Goal: Obtain resource: Obtain resource

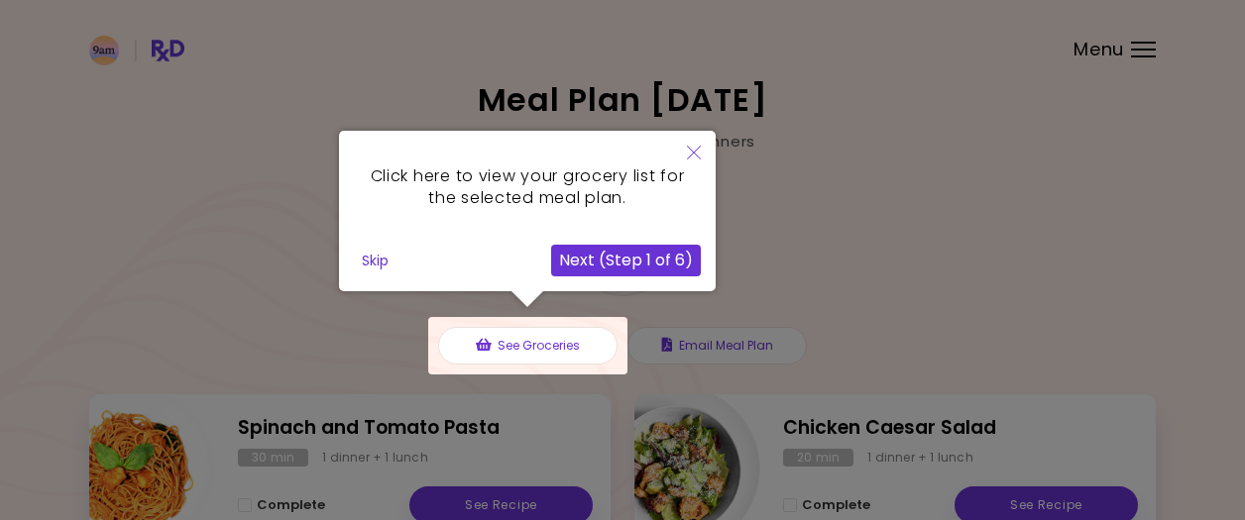
click at [650, 261] on button "Next (Step 1 of 6)" at bounding box center [626, 261] width 150 height 32
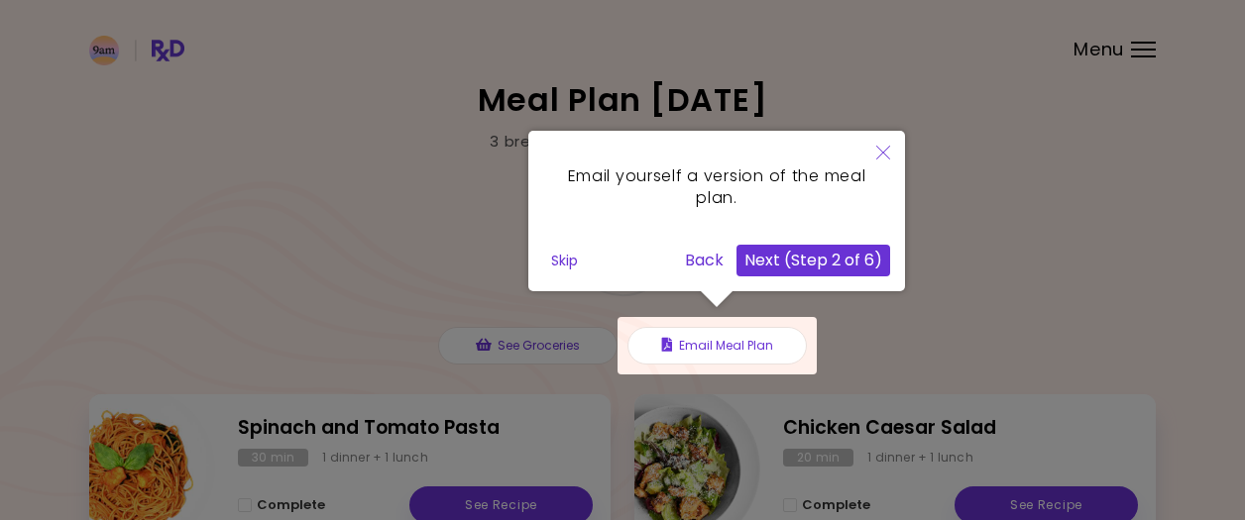
click at [824, 265] on button "Next (Step 2 of 6)" at bounding box center [813, 261] width 154 height 32
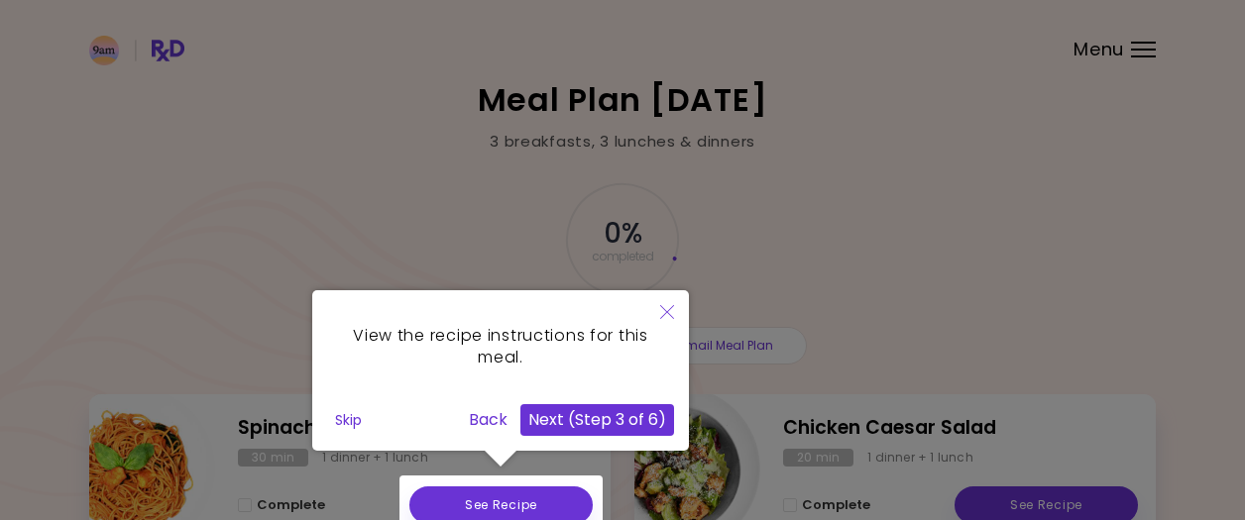
click at [625, 416] on button "Next (Step 3 of 6)" at bounding box center [597, 420] width 154 height 32
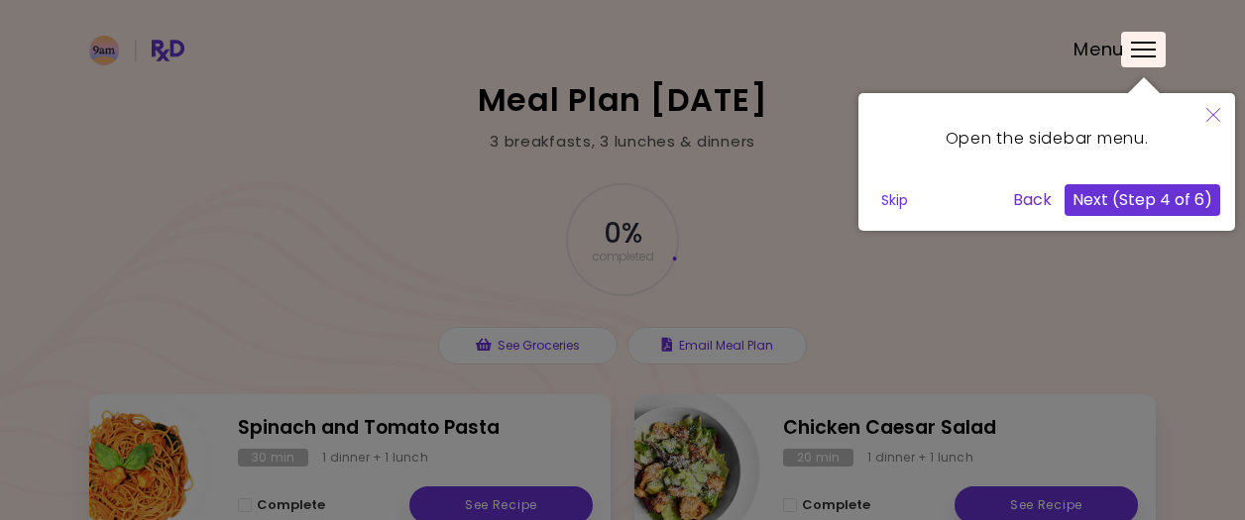
click at [1143, 199] on button "Next (Step 4 of 6)" at bounding box center [1142, 200] width 156 height 32
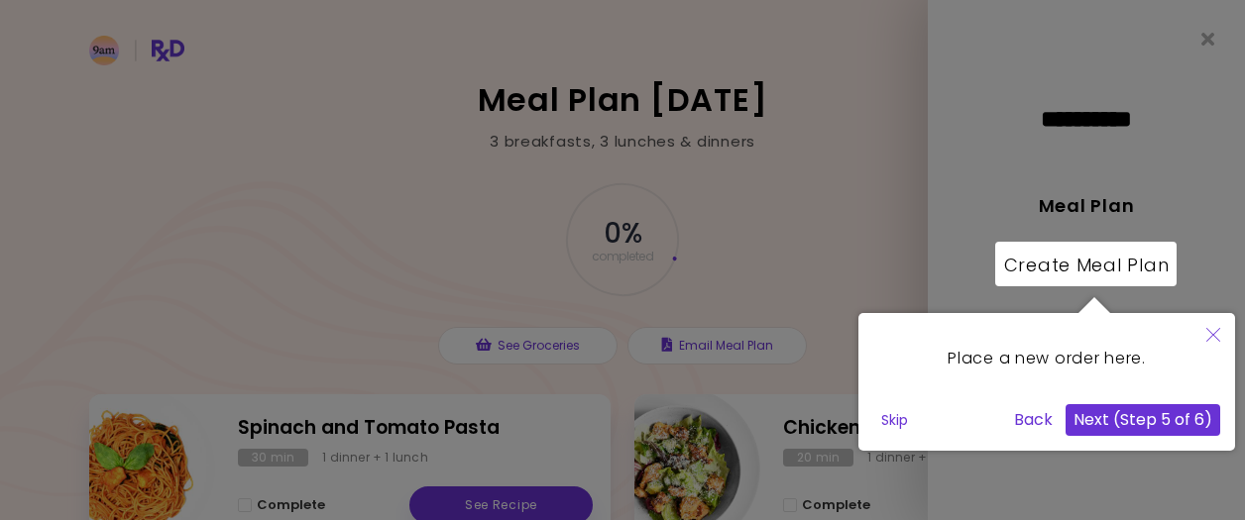
click at [1149, 422] on button "Next (Step 5 of 6)" at bounding box center [1142, 420] width 155 height 32
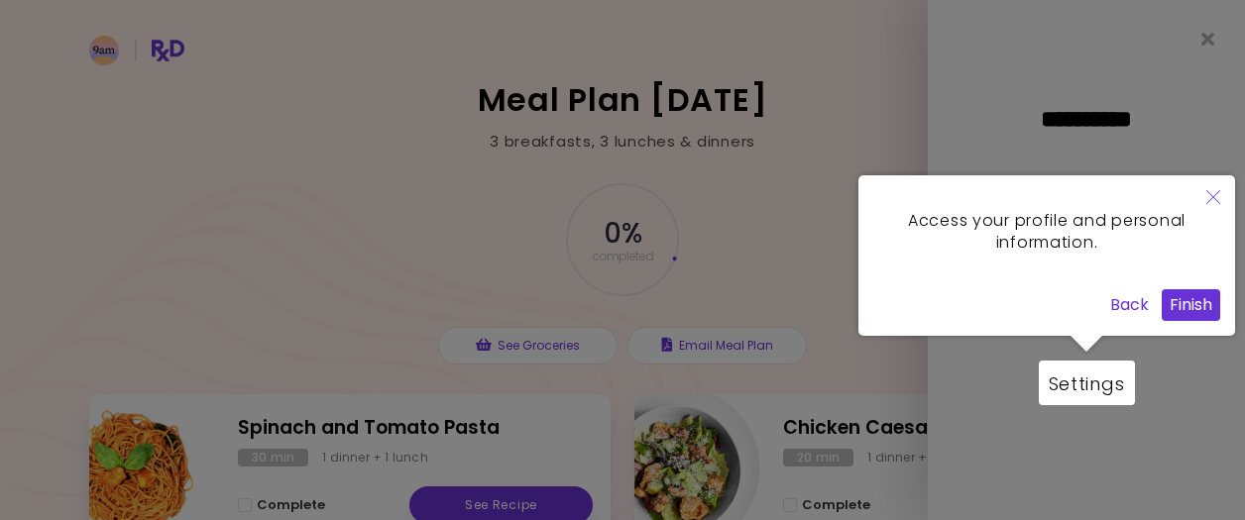
click at [1189, 297] on button "Finish" at bounding box center [1190, 305] width 58 height 32
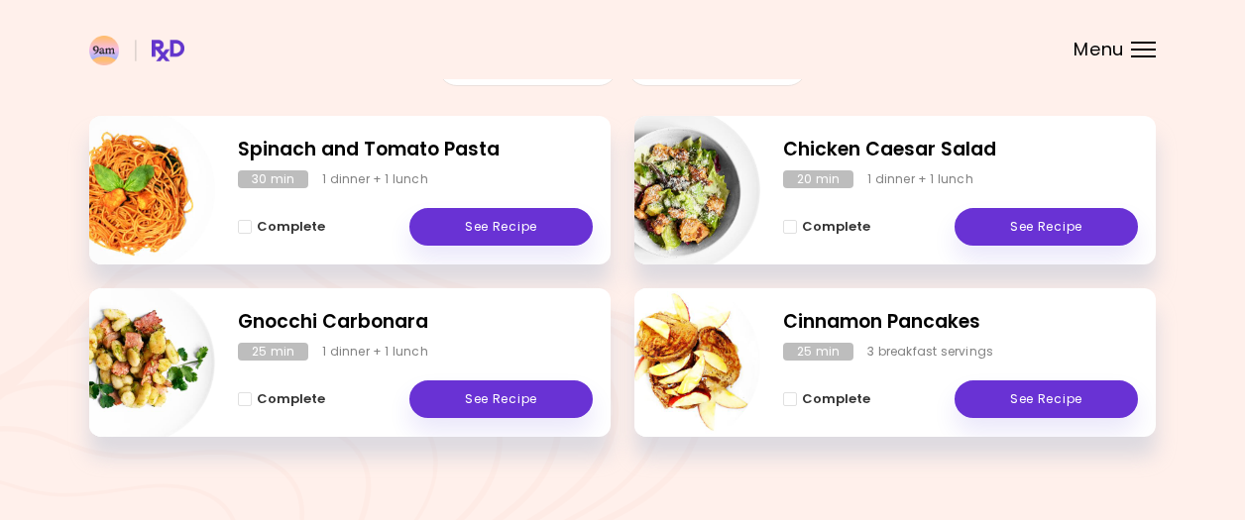
scroll to position [303, 0]
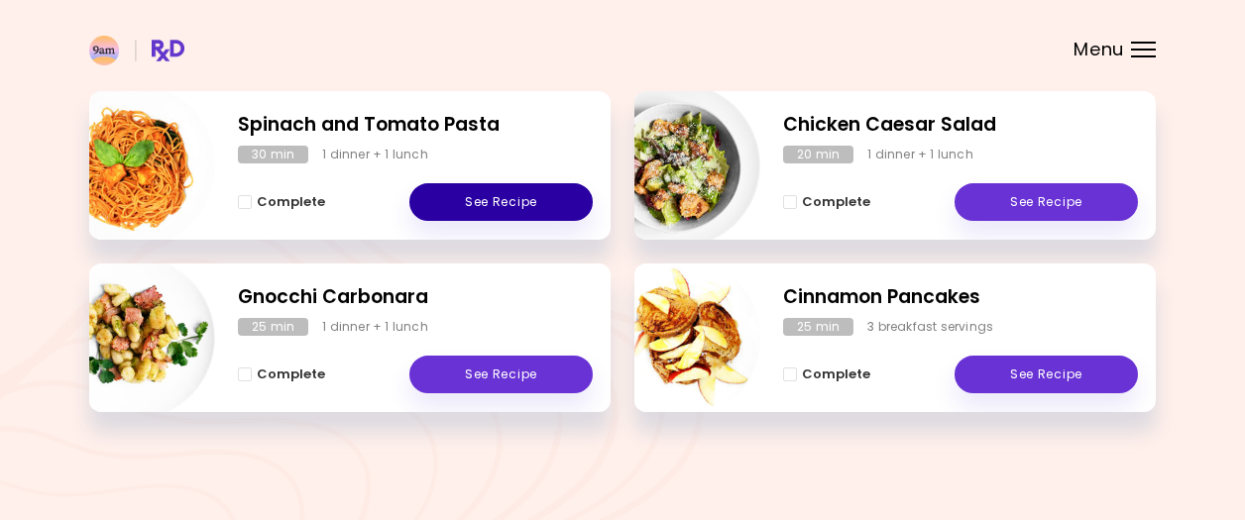
click at [502, 208] on link "See Recipe" at bounding box center [500, 202] width 183 height 38
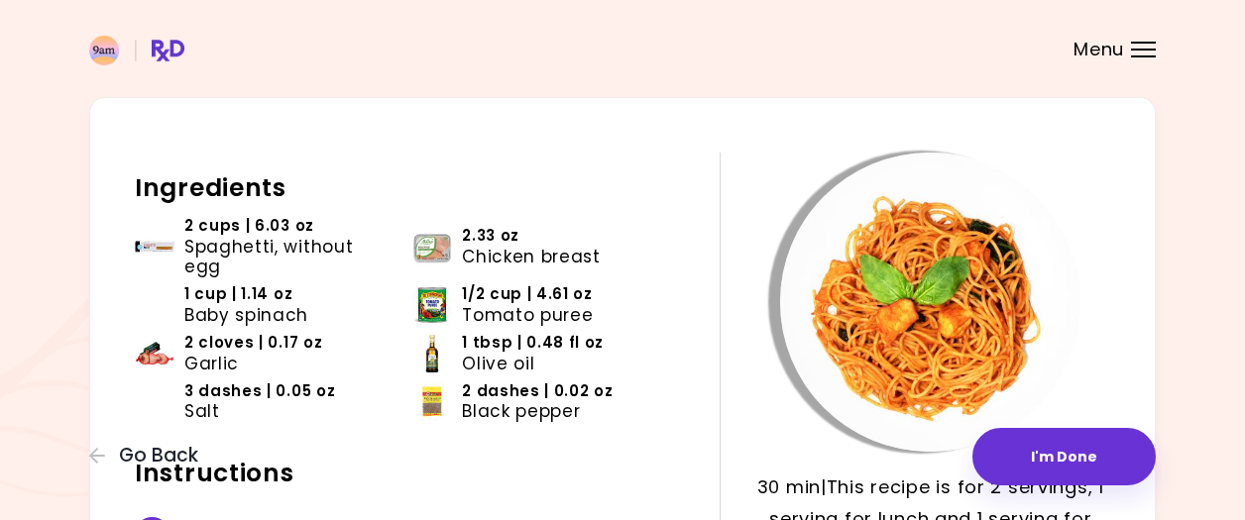
scroll to position [47, 0]
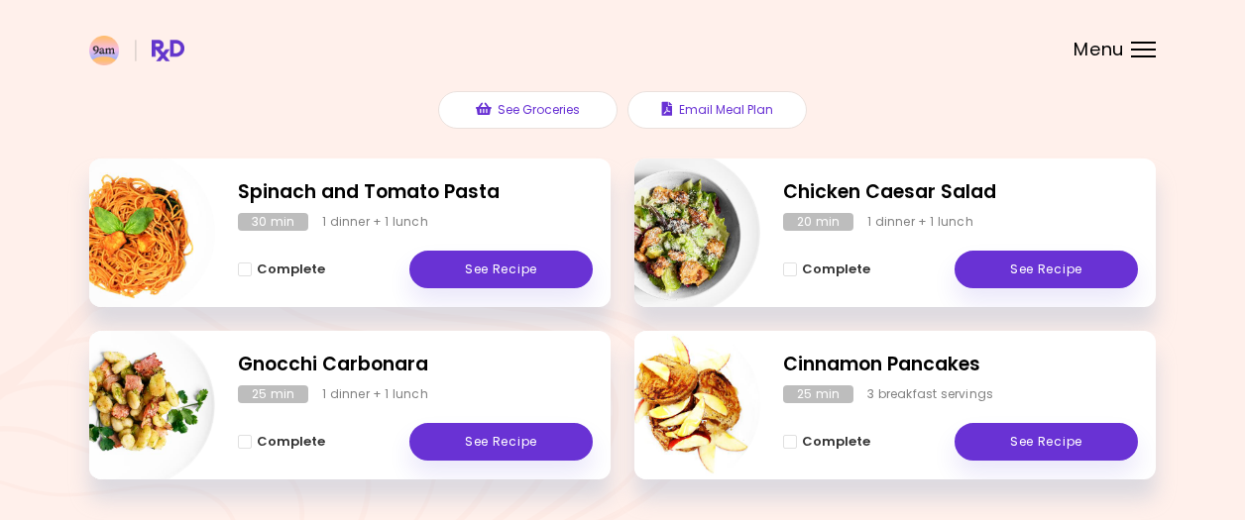
scroll to position [260, 0]
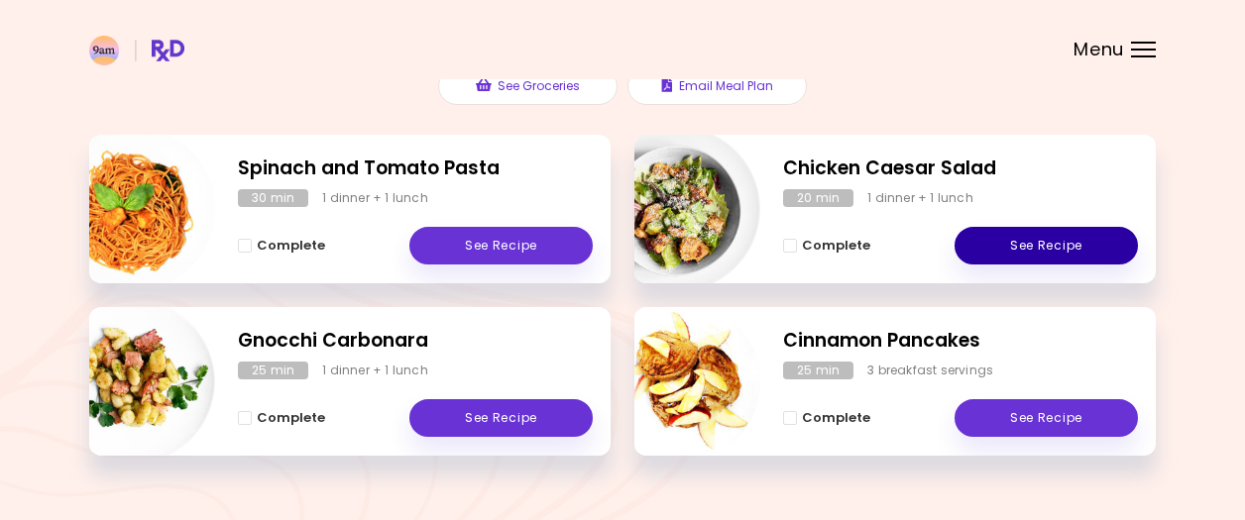
click at [1014, 250] on link "See Recipe" at bounding box center [1045, 246] width 183 height 38
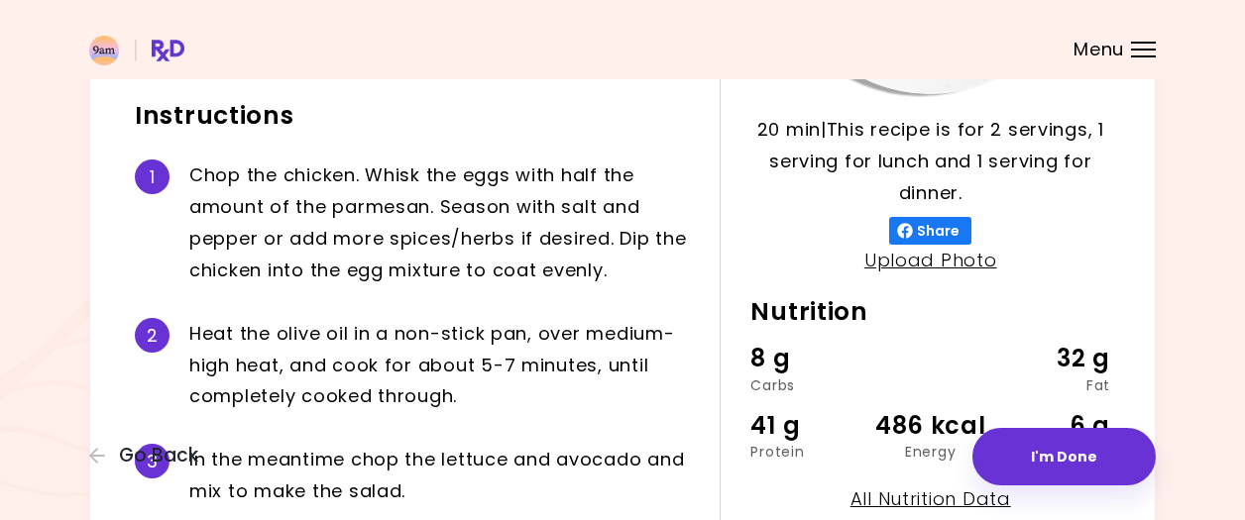
scroll to position [107, 0]
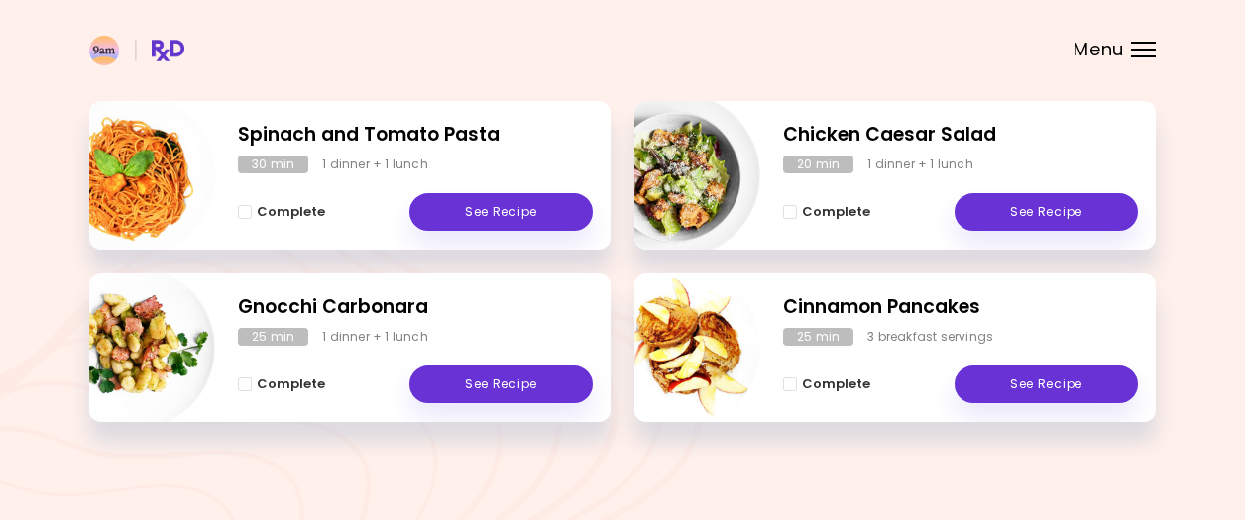
scroll to position [296, 0]
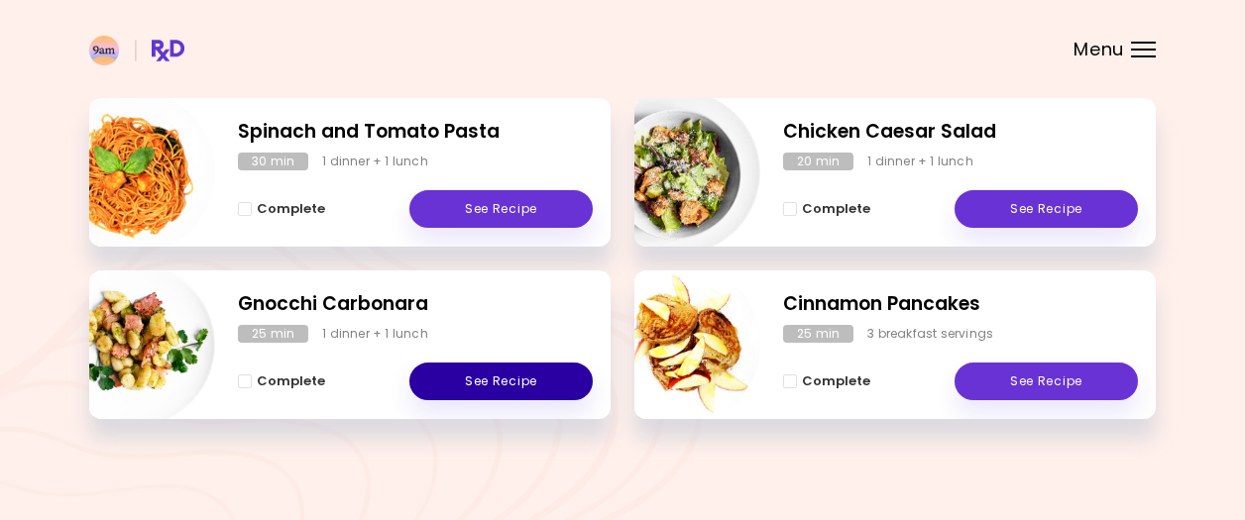
click at [537, 374] on link "See Recipe" at bounding box center [500, 382] width 183 height 38
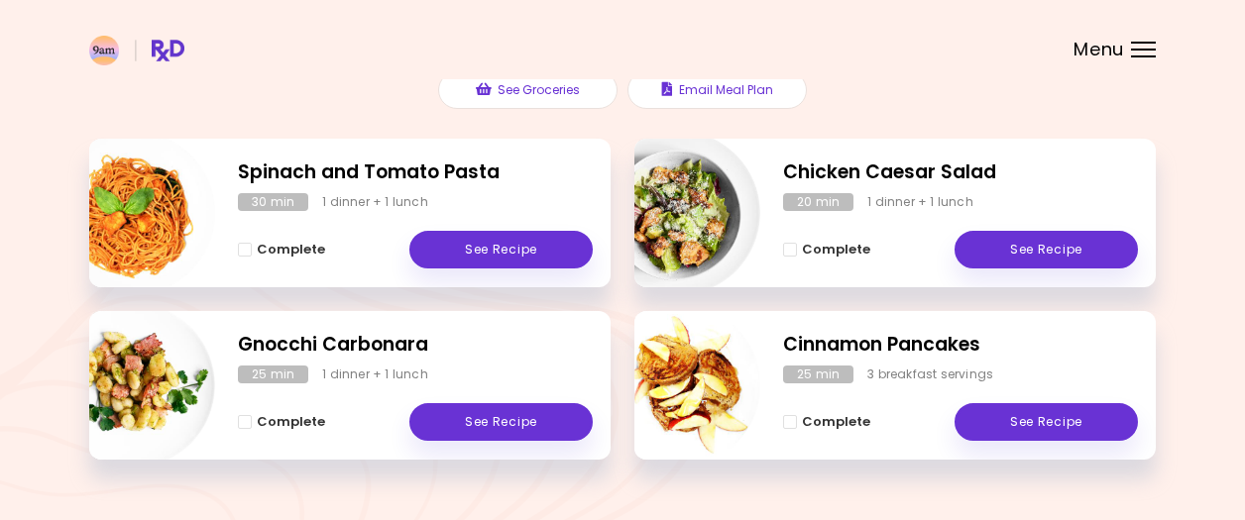
scroll to position [303, 0]
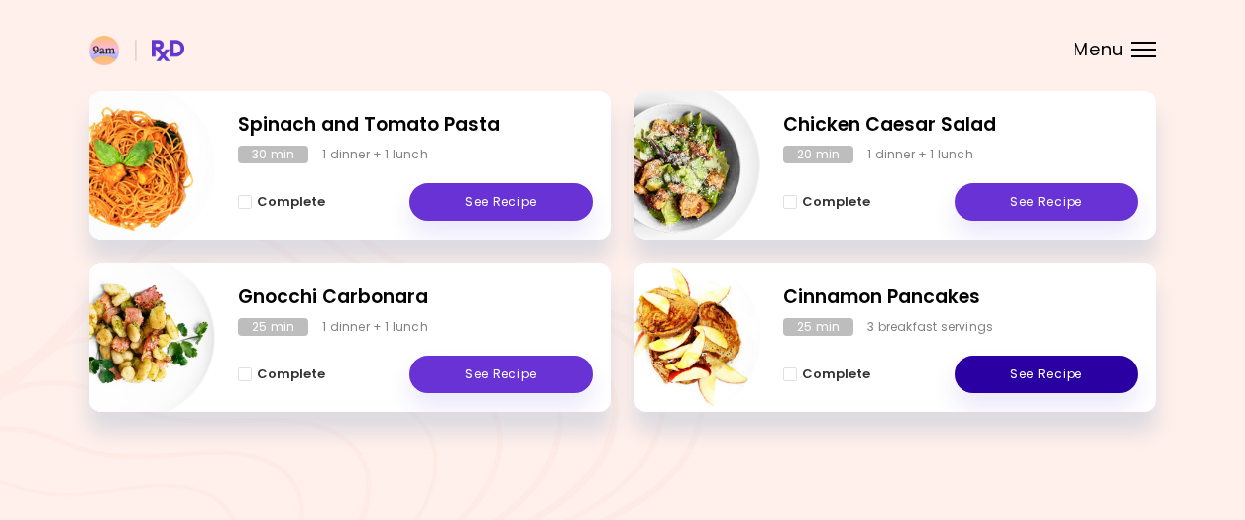
click at [1053, 369] on link "See Recipe" at bounding box center [1045, 375] width 183 height 38
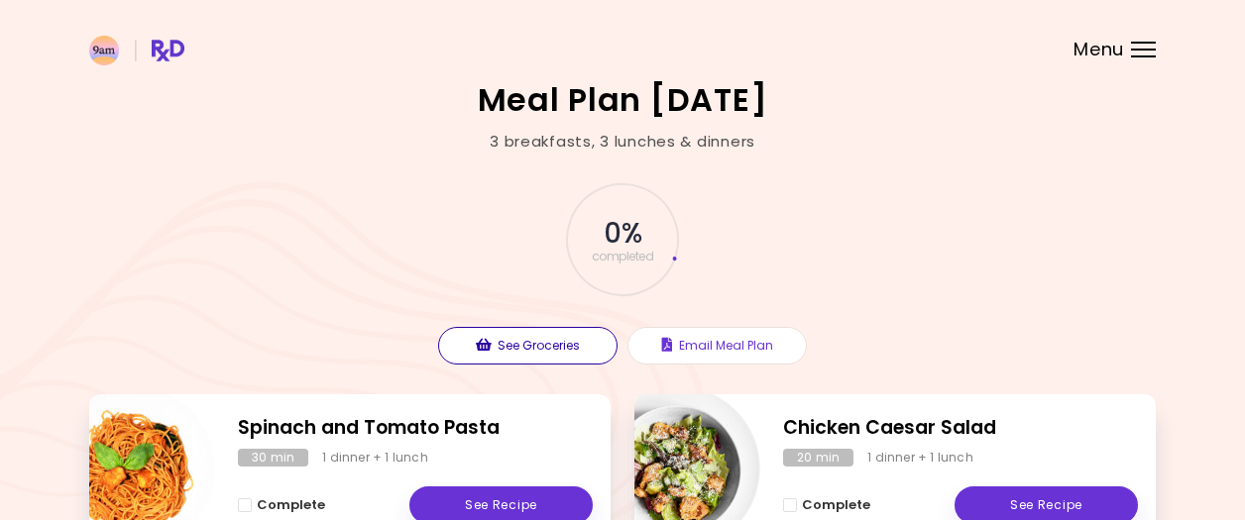
click at [522, 344] on button "See Groceries" at bounding box center [527, 346] width 179 height 38
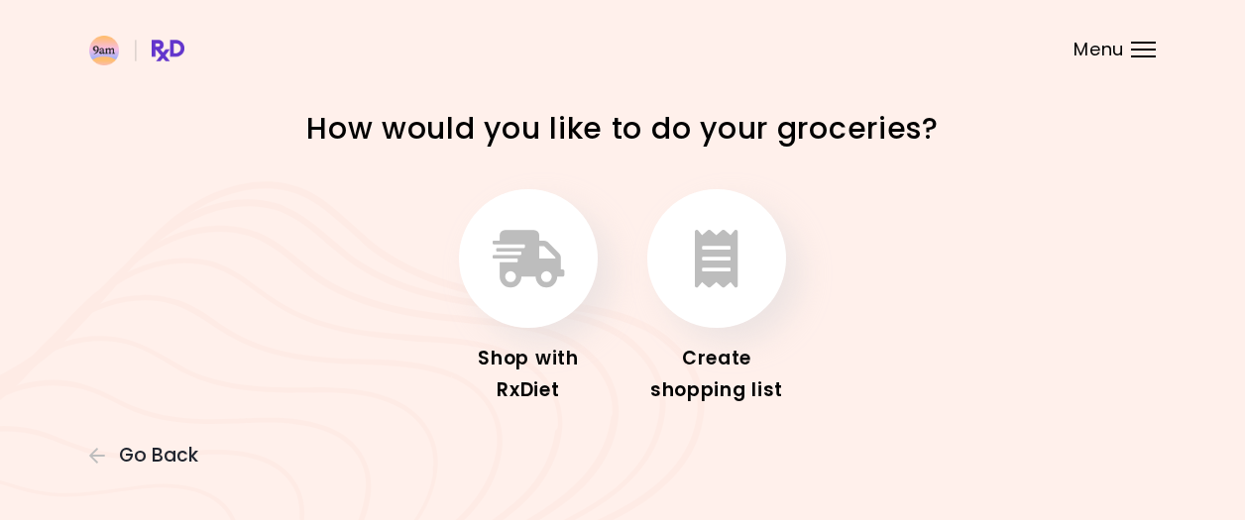
click at [738, 391] on div "Create shopping list" at bounding box center [716, 374] width 159 height 63
click at [726, 244] on icon "button" at bounding box center [717, 258] width 44 height 57
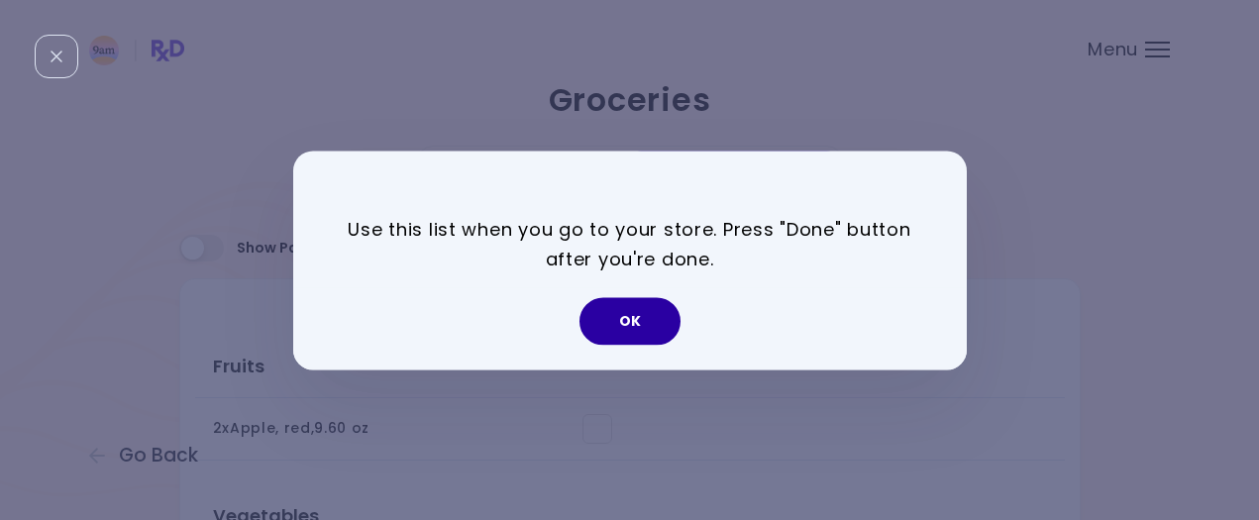
click at [657, 326] on button "OK" at bounding box center [630, 321] width 101 height 48
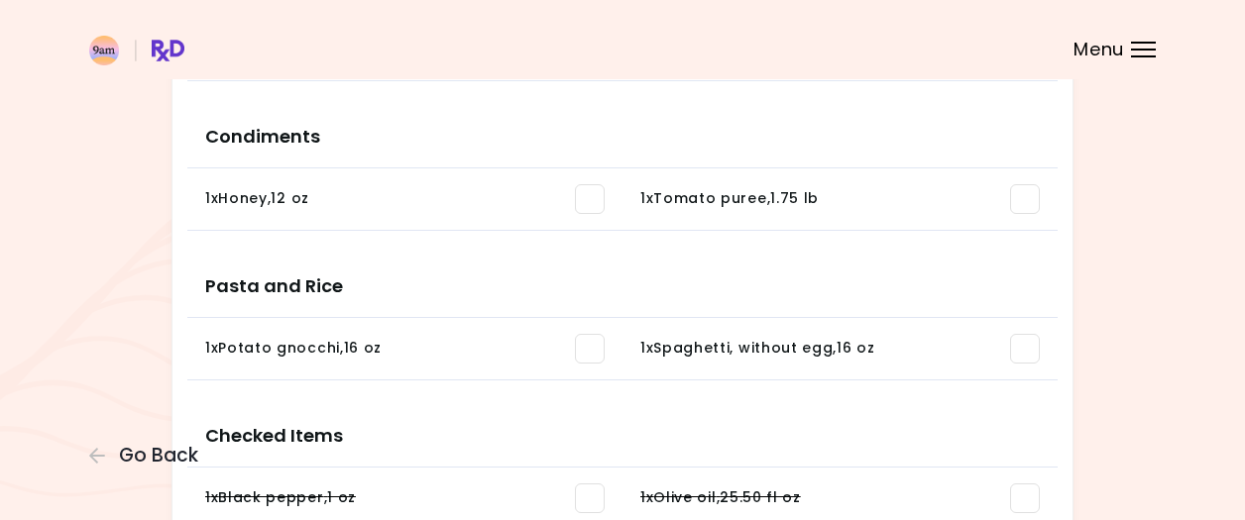
scroll to position [1406, 0]
